Goal: Task Accomplishment & Management: Manage account settings

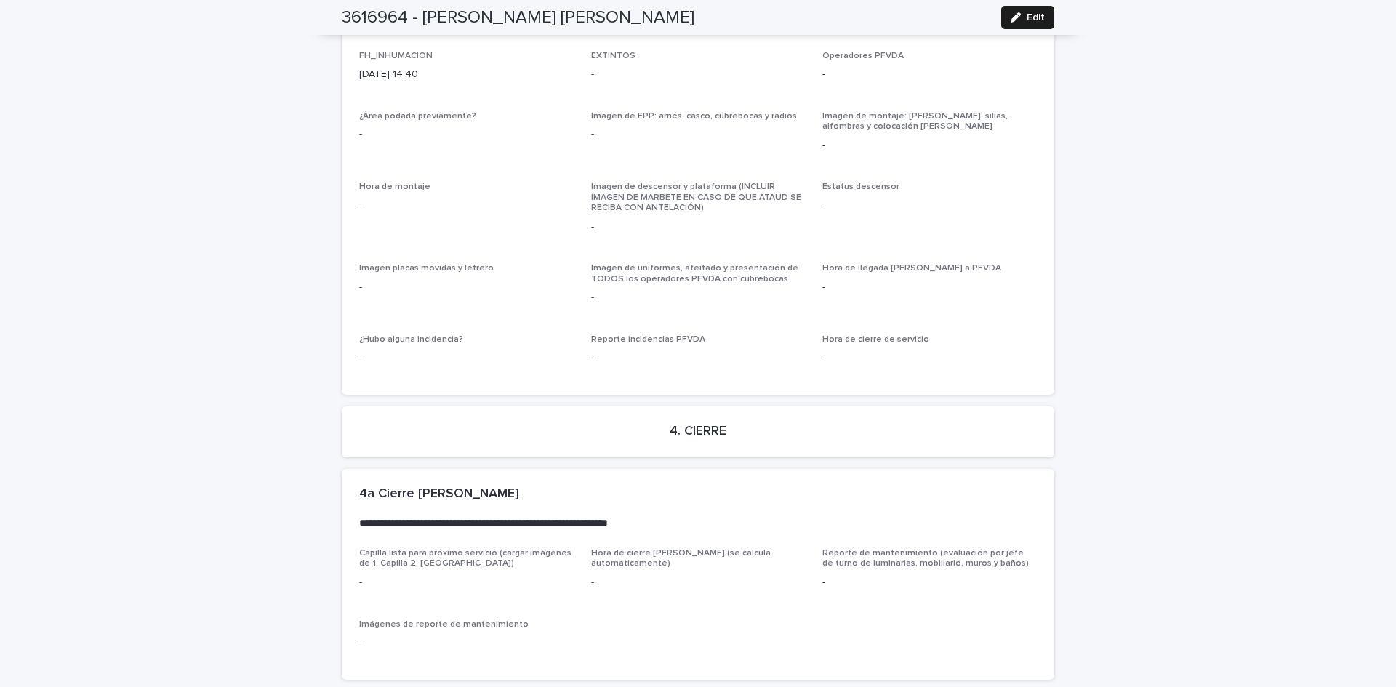
scroll to position [3324, 0]
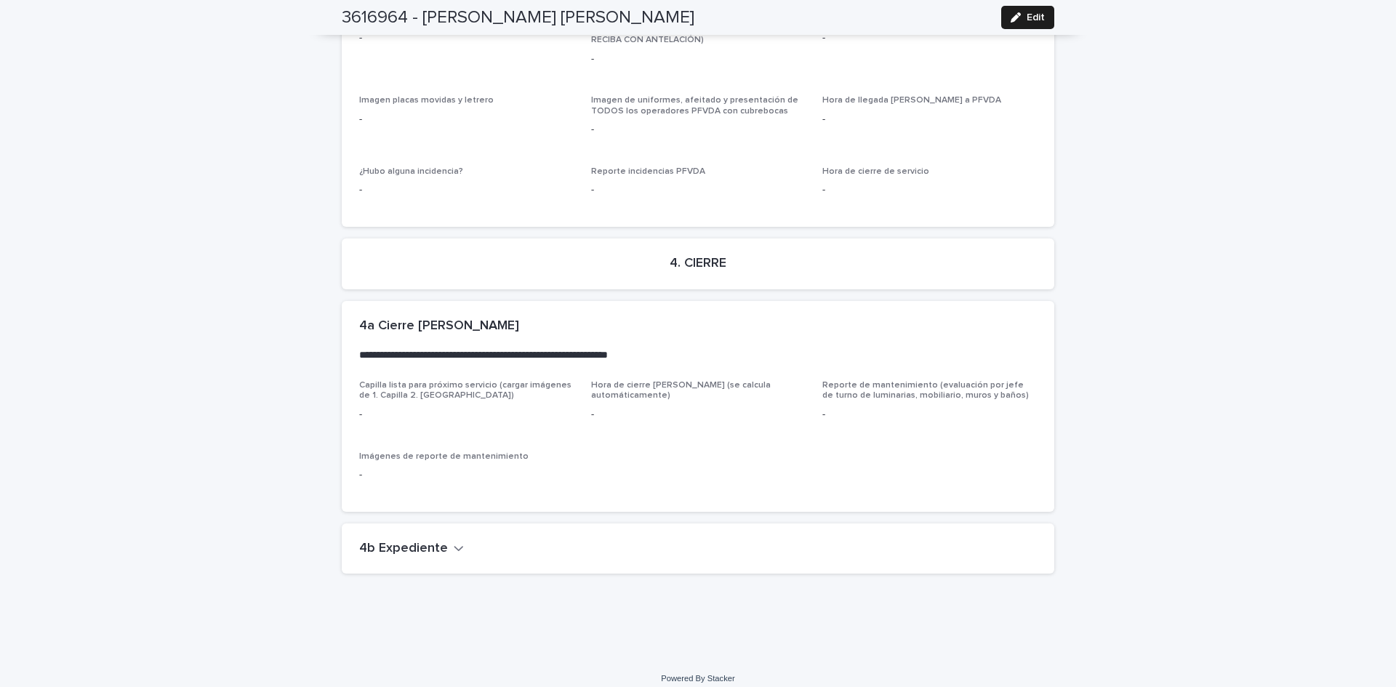
click at [454, 542] on icon "button" at bounding box center [459, 548] width 10 height 13
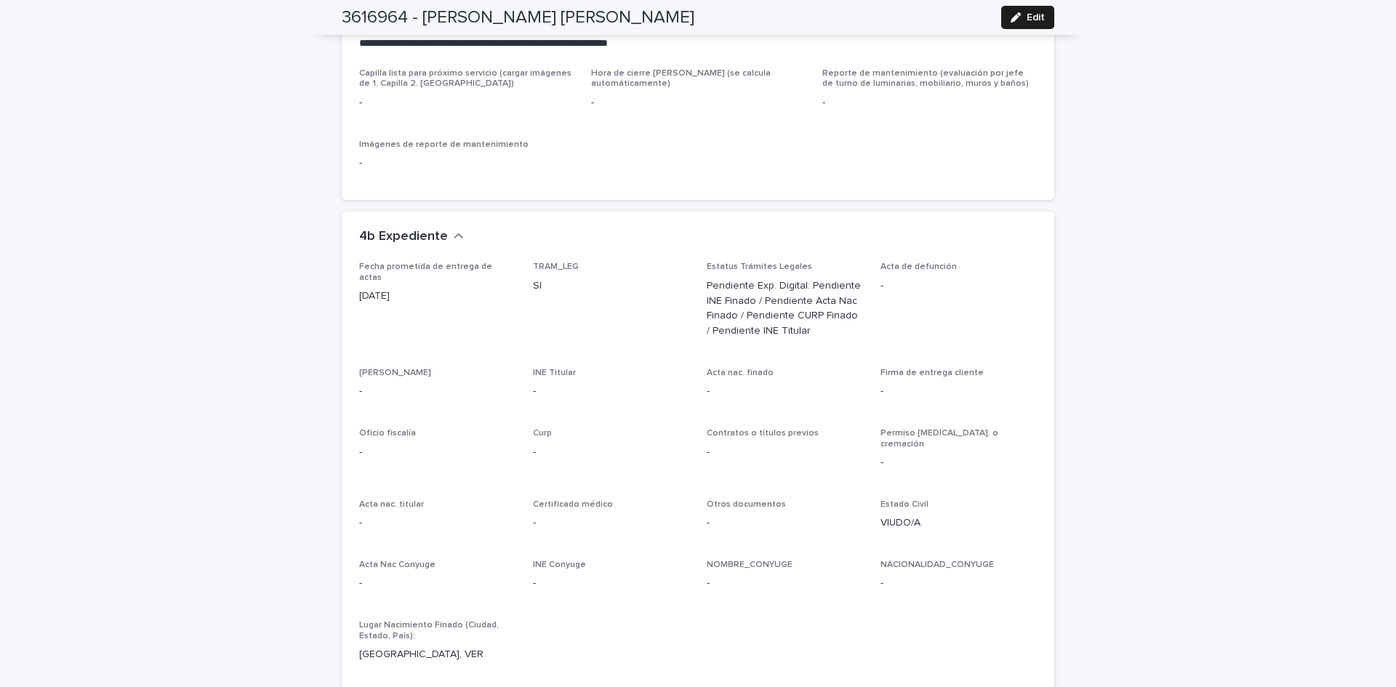
scroll to position [3743, 0]
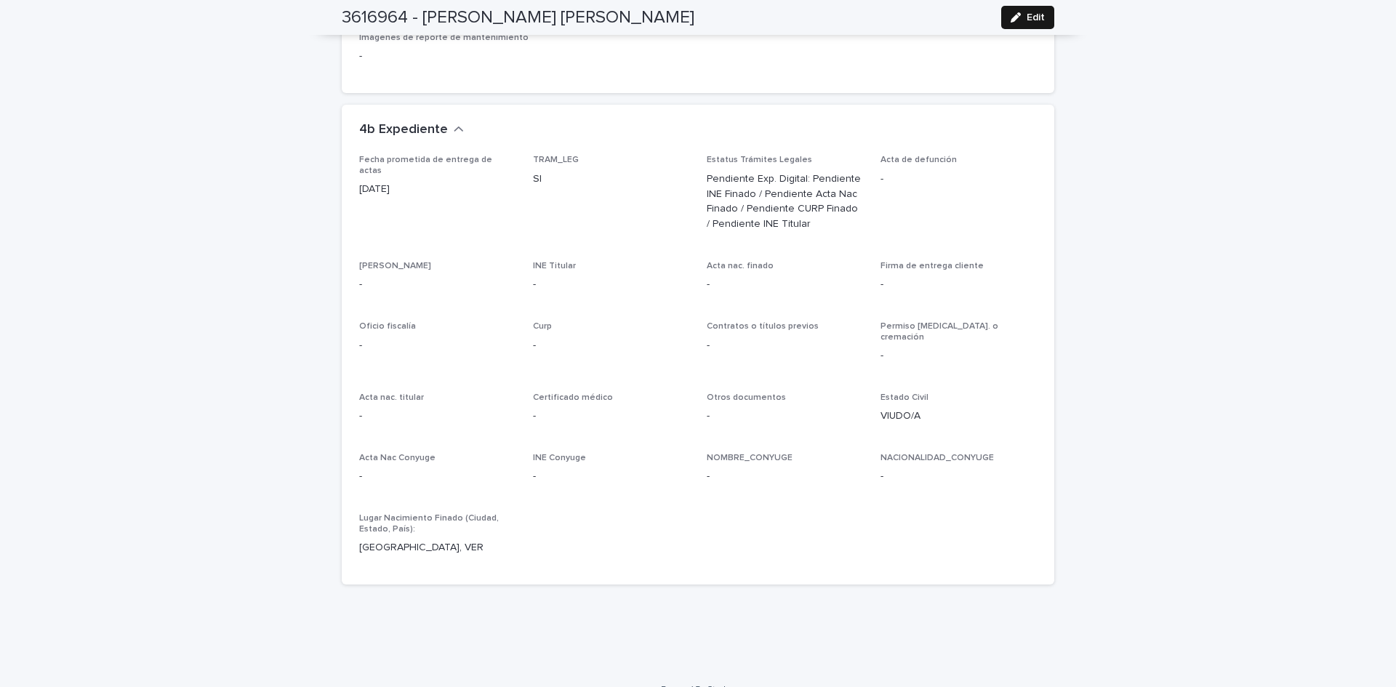
click at [1033, 13] on span "Edit" at bounding box center [1036, 17] width 18 height 10
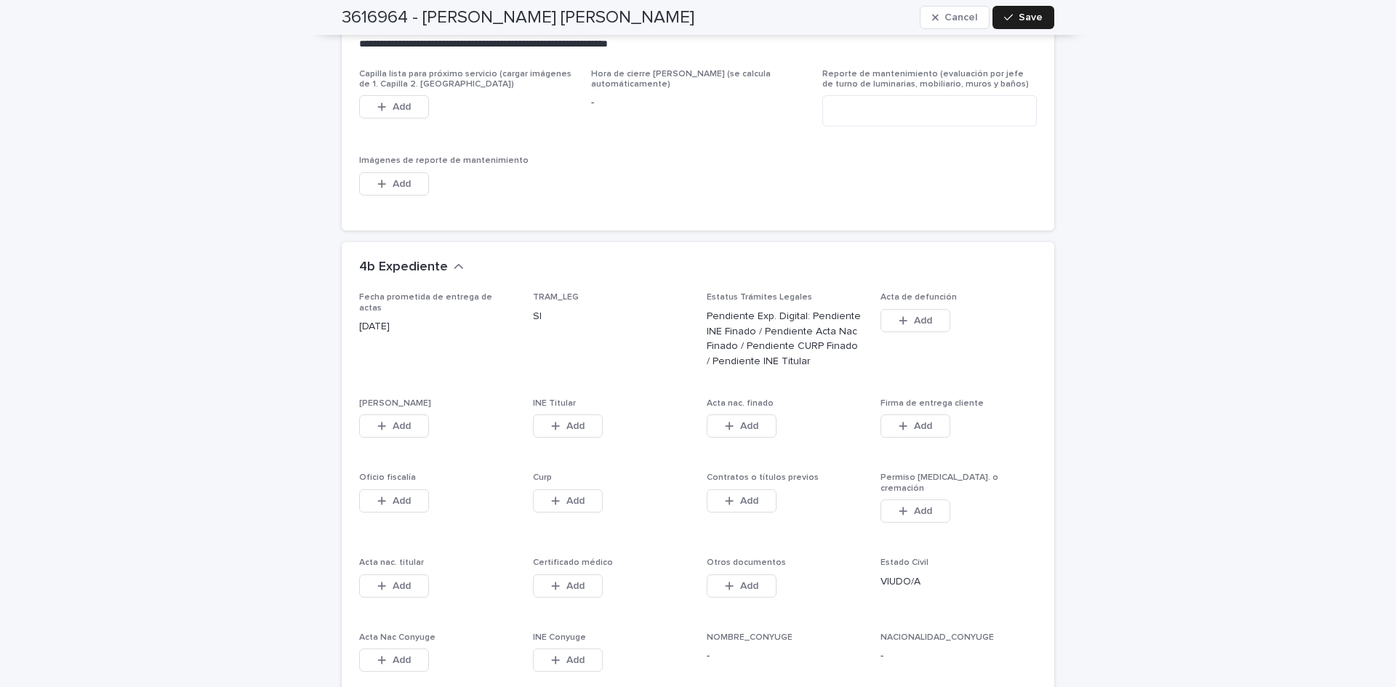
scroll to position [4274, 0]
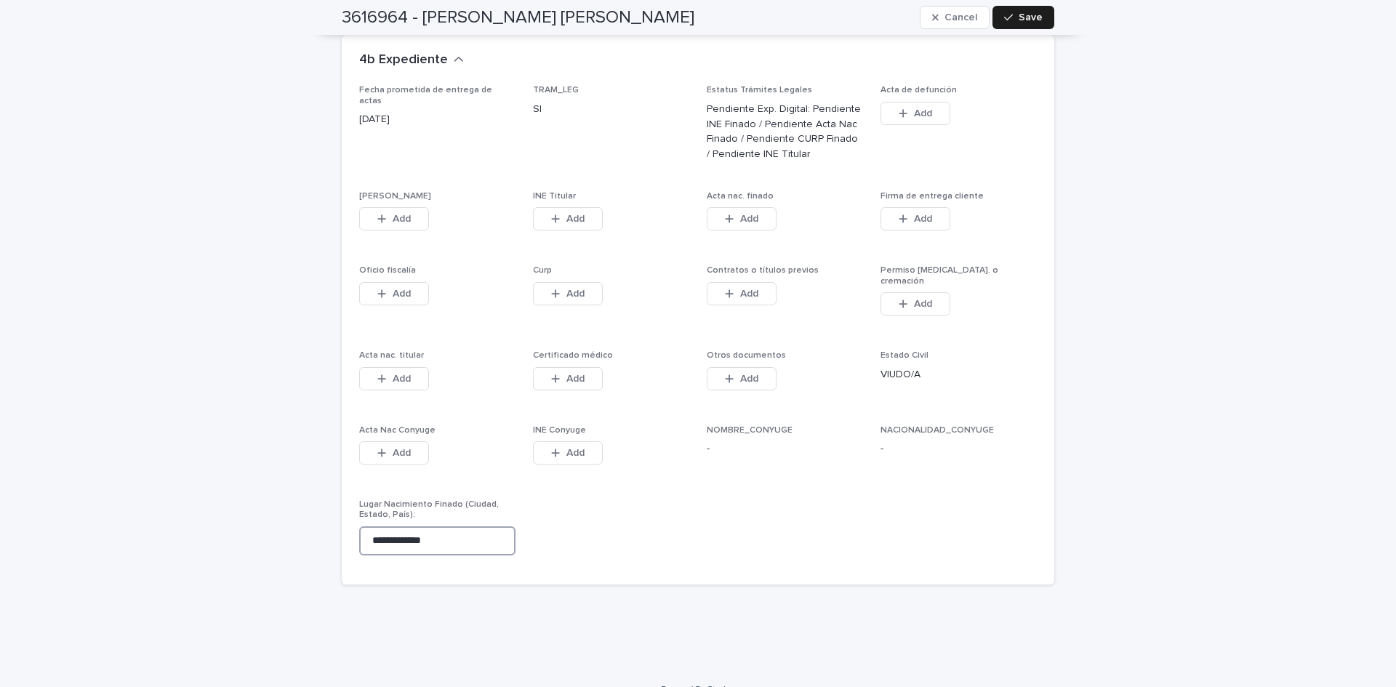
click at [476, 526] on input "**********" at bounding box center [437, 540] width 156 height 29
type input "*"
type input "**********"
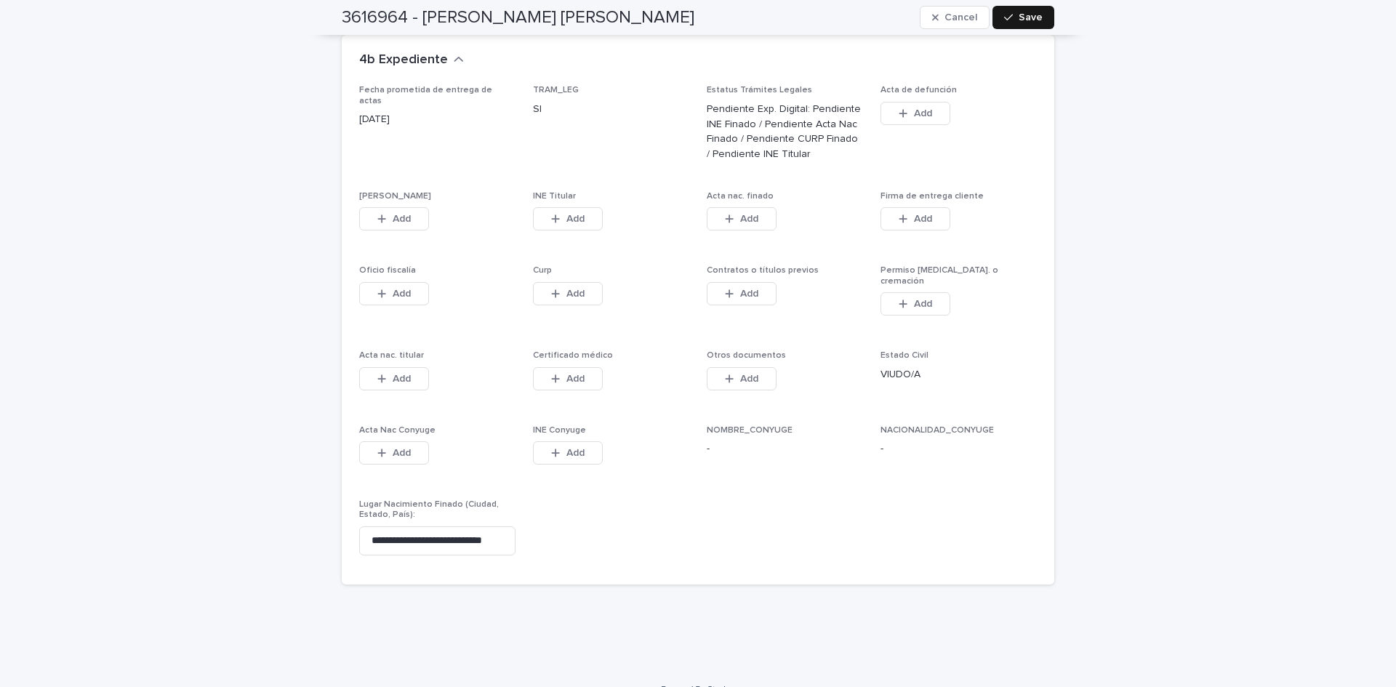
scroll to position [0, 0]
click at [998, 15] on button "Save" at bounding box center [1024, 17] width 62 height 23
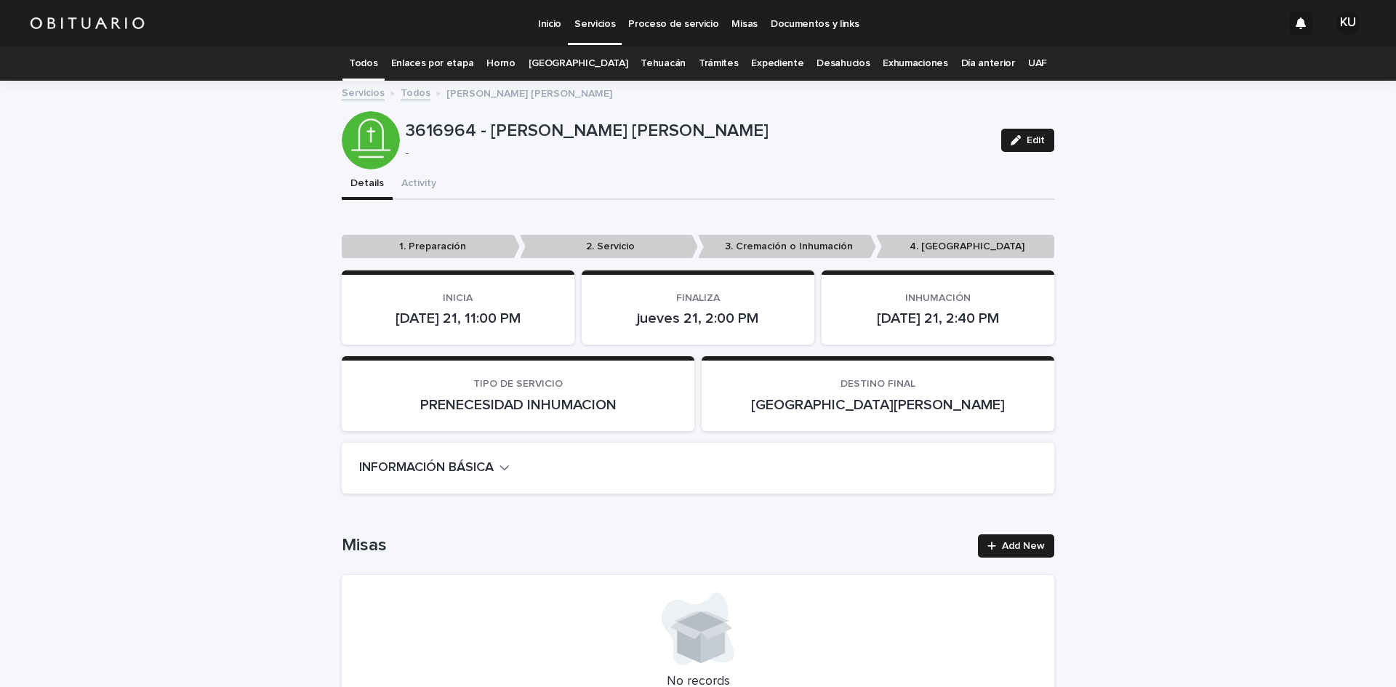
click at [376, 60] on link "Todos" at bounding box center [363, 64] width 28 height 34
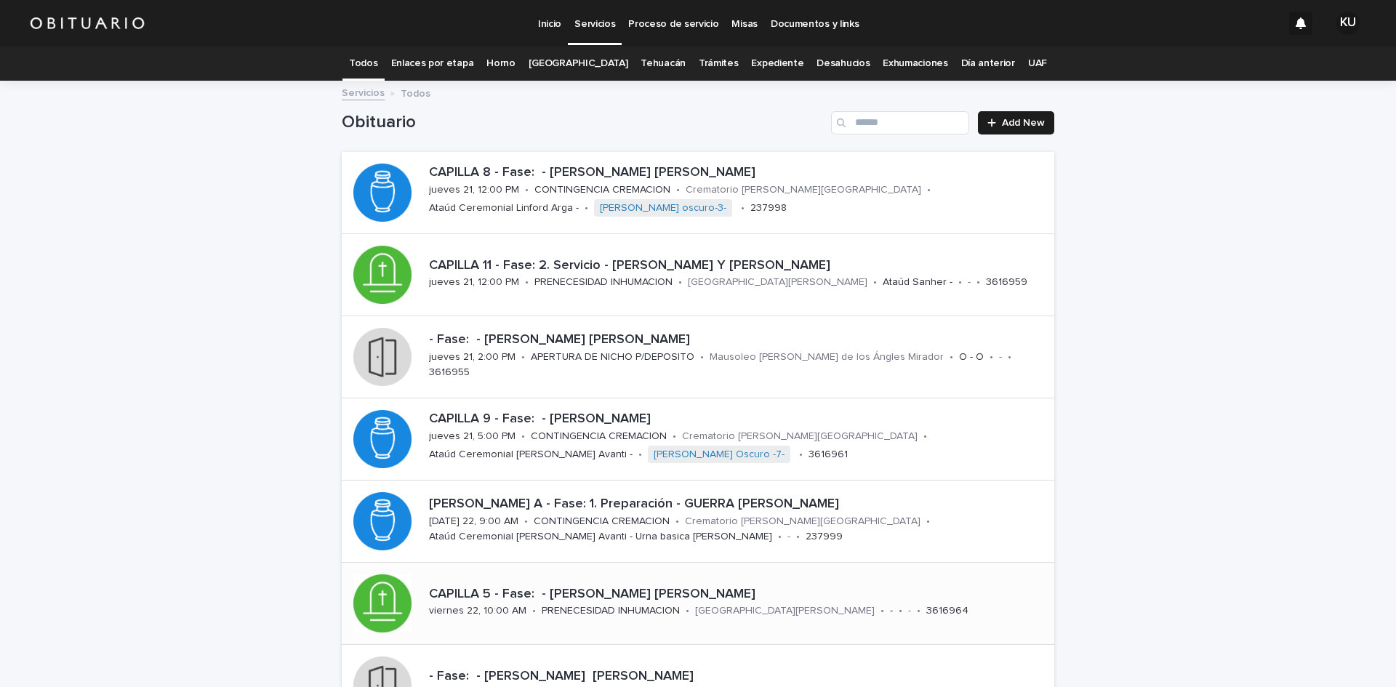
click at [739, 599] on p "CAPILLA 5 - Fase: - [PERSON_NAME] [PERSON_NAME]" at bounding box center [739, 595] width 620 height 16
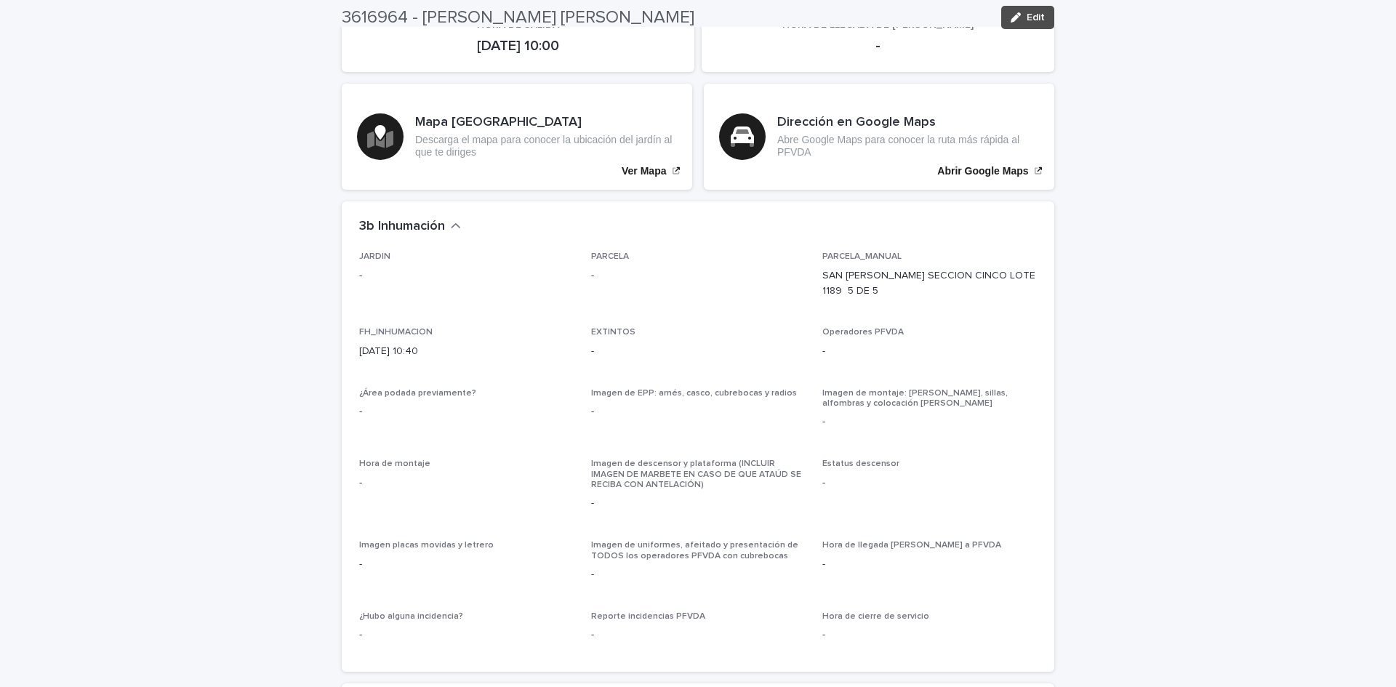
scroll to position [3339, 0]
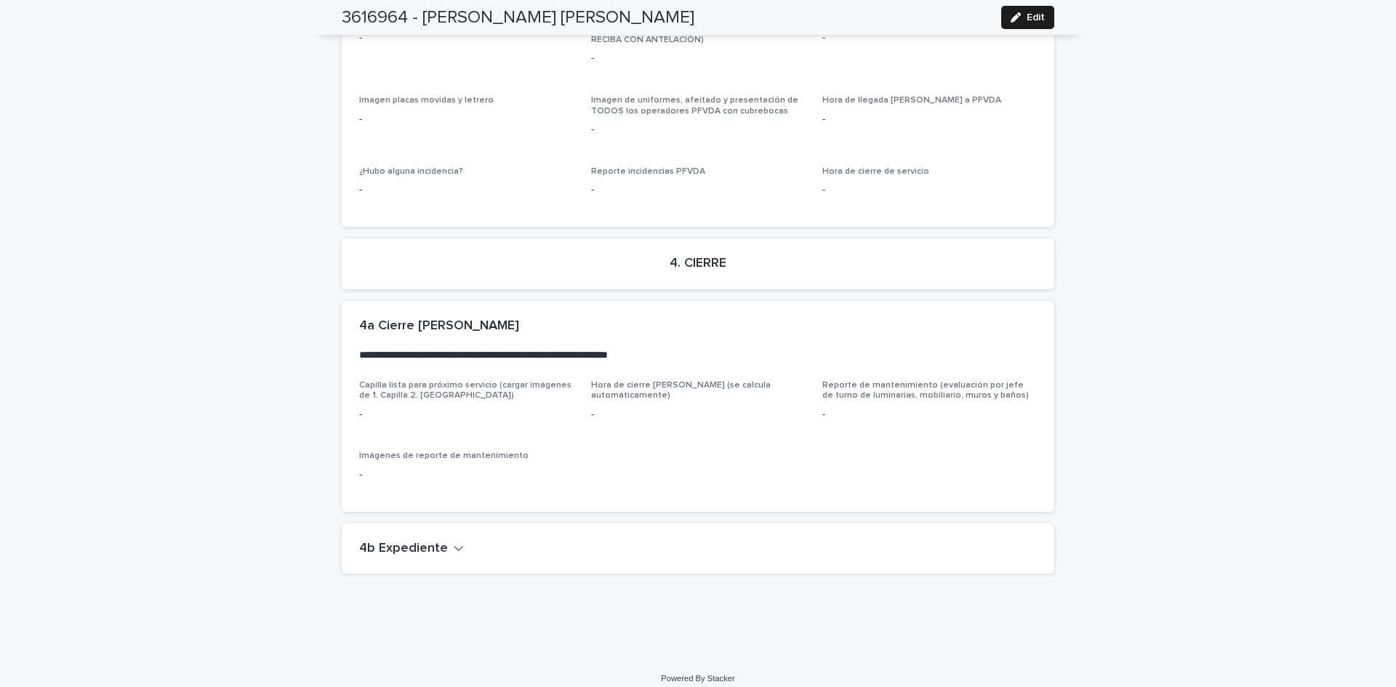
click at [455, 546] on icon "button" at bounding box center [459, 548] width 9 height 5
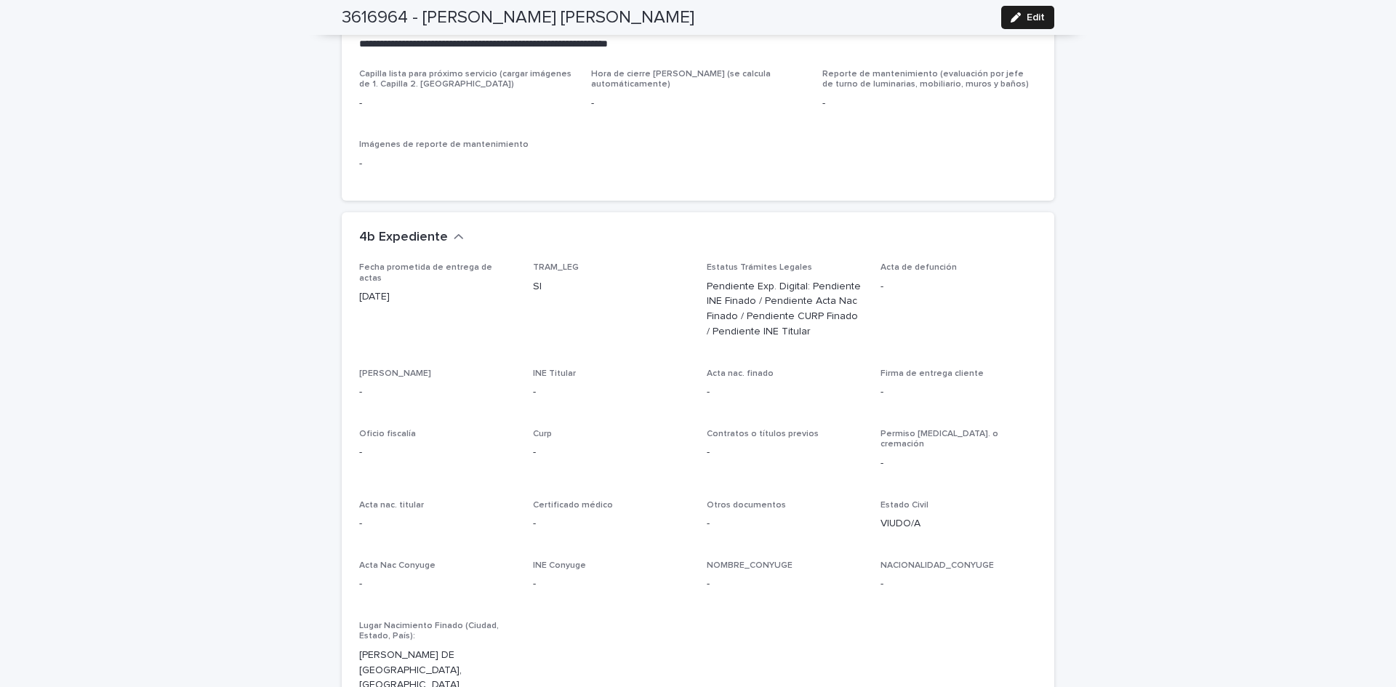
scroll to position [3773, 0]
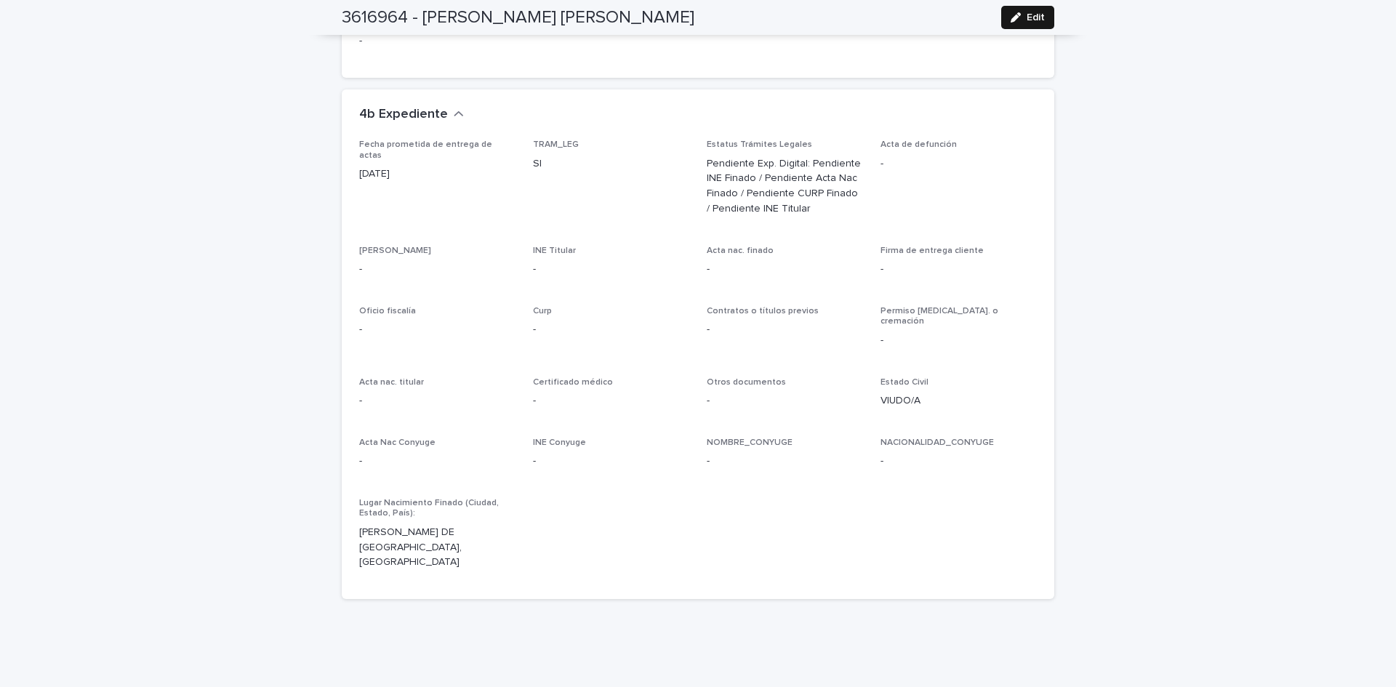
click at [1034, 22] on span "Edit" at bounding box center [1036, 17] width 18 height 10
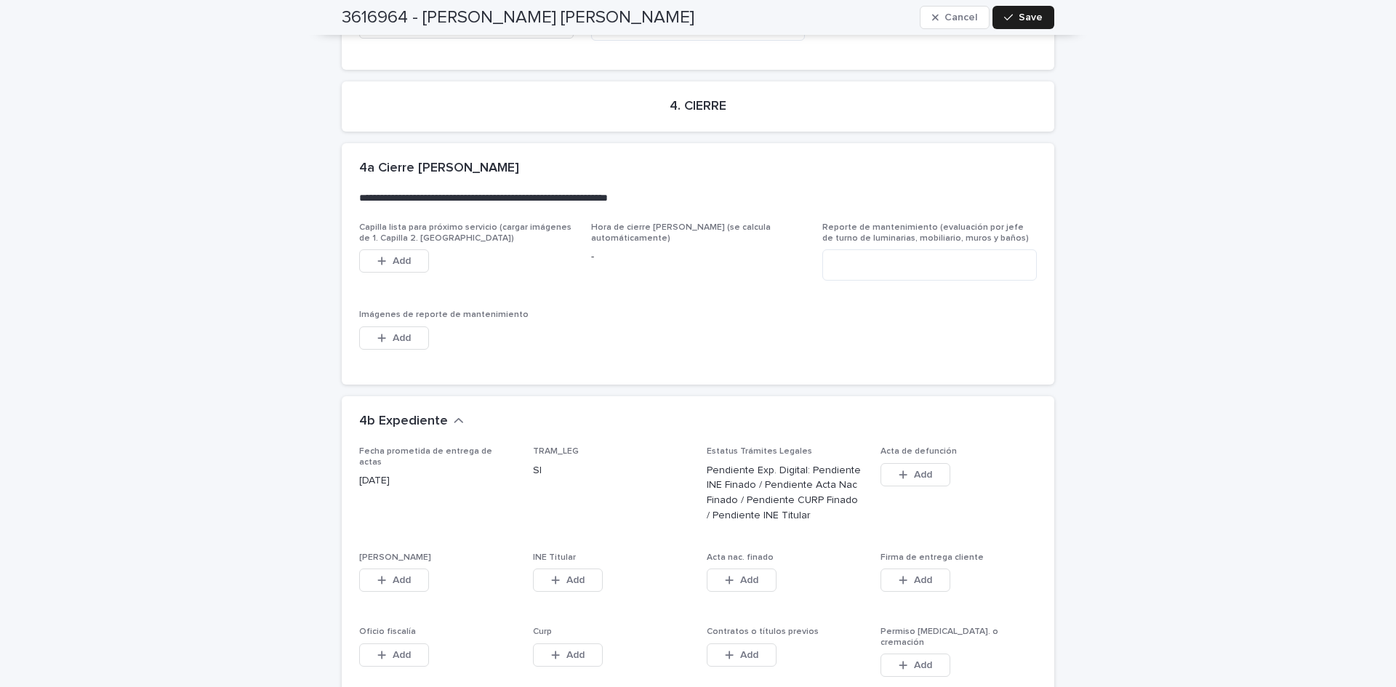
scroll to position [4290, 0]
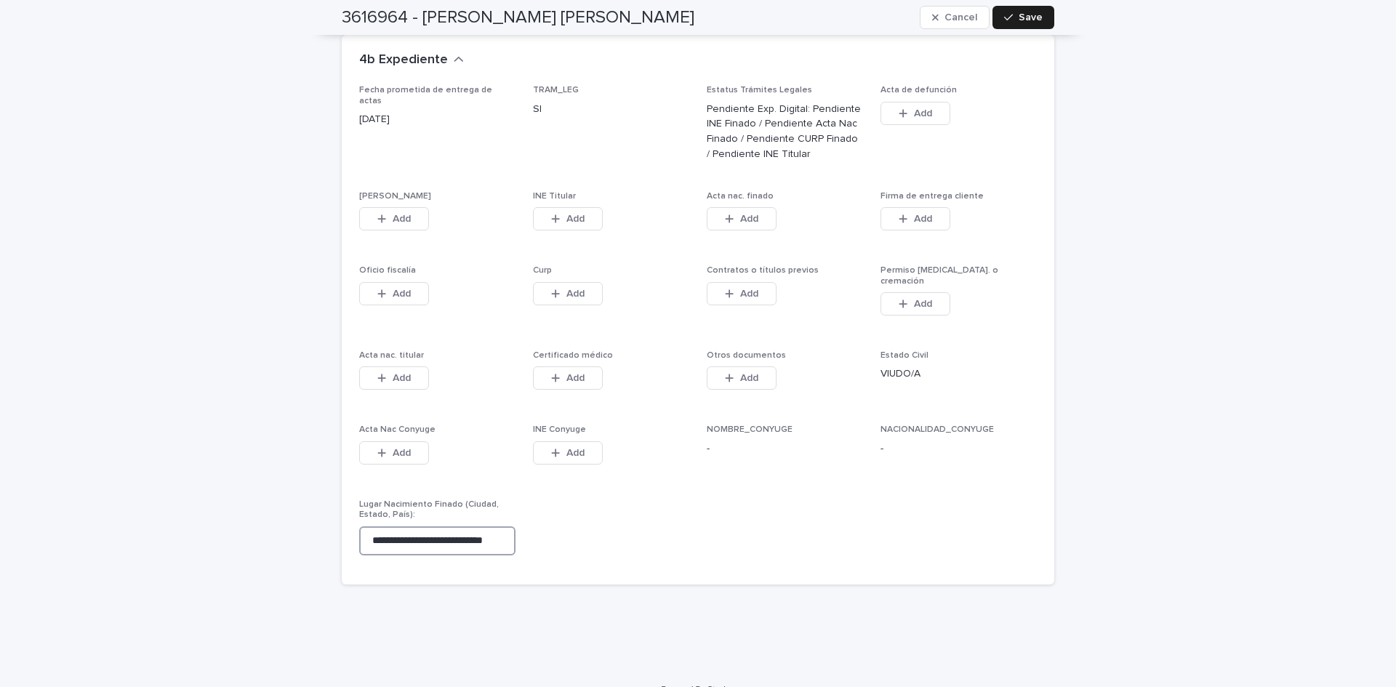
click at [377, 528] on input "**********" at bounding box center [437, 540] width 156 height 29
type input "**********"
click at [1005, 12] on button "Save" at bounding box center [1024, 17] width 62 height 23
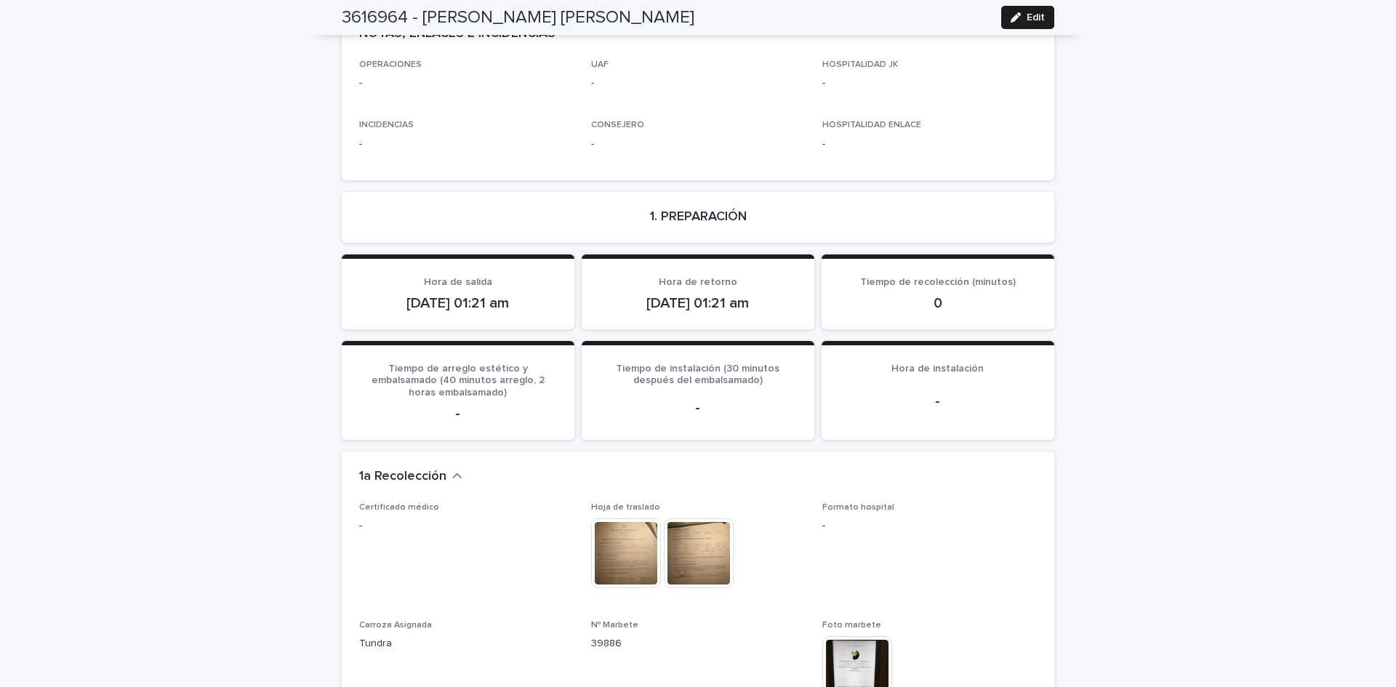
scroll to position [0, 0]
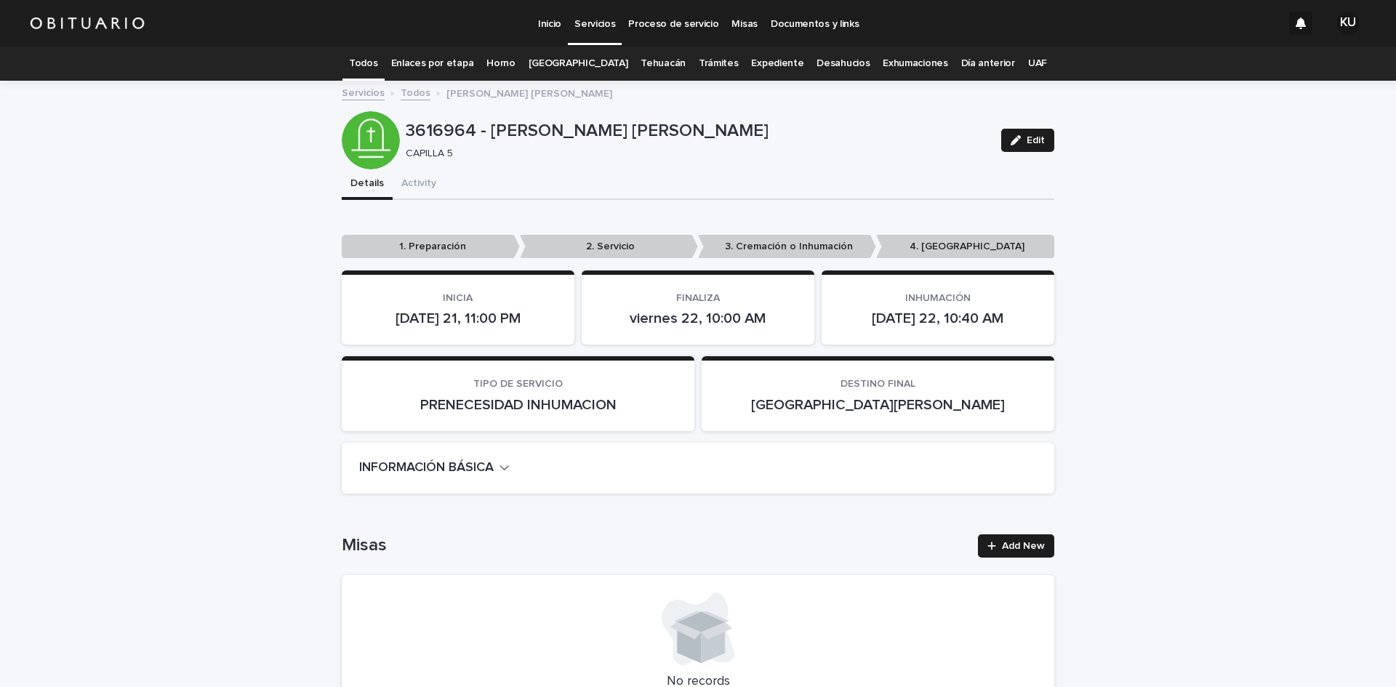
click at [375, 60] on link "Todos" at bounding box center [363, 64] width 28 height 34
